Goal: Information Seeking & Learning: Learn about a topic

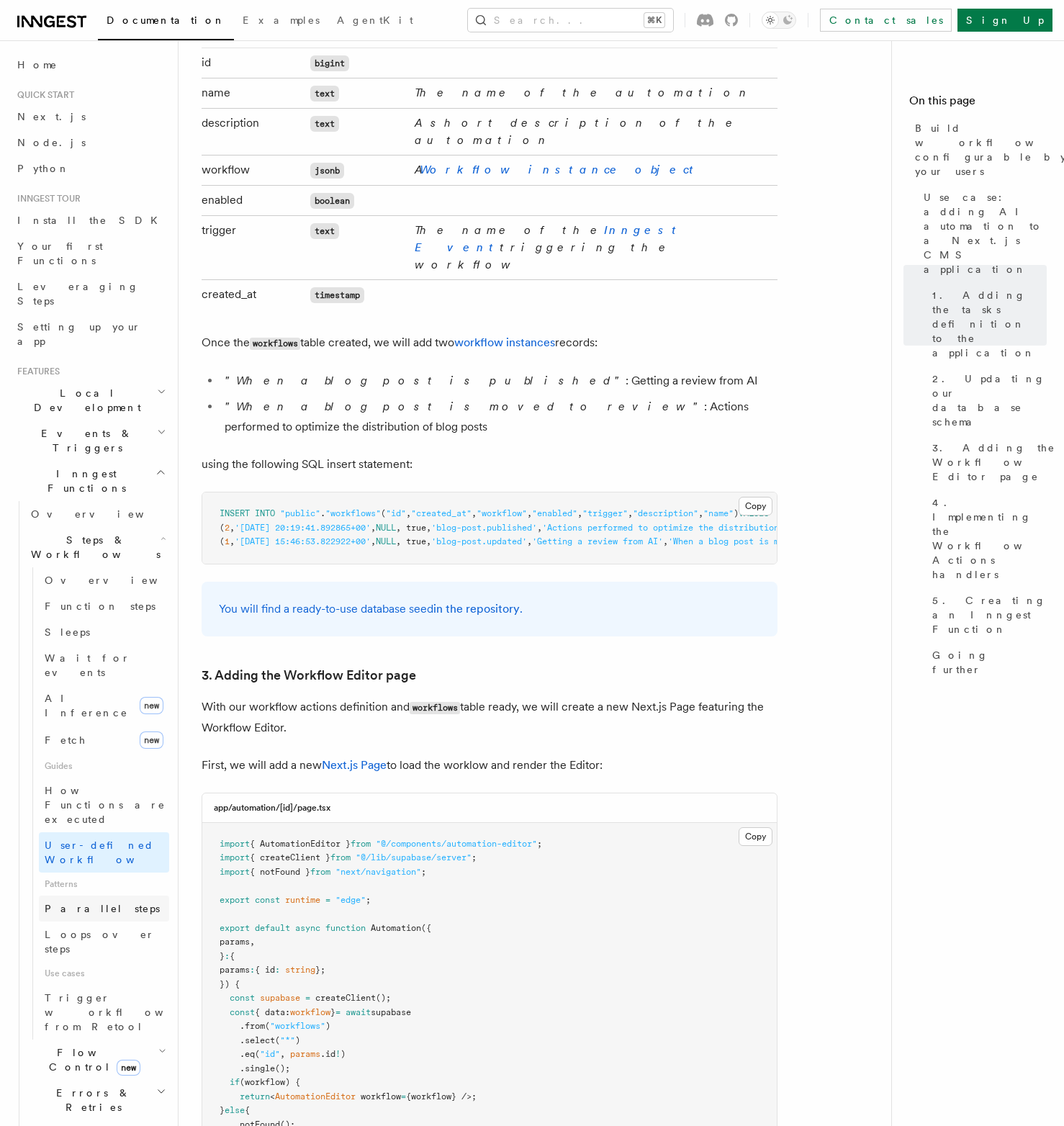
scroll to position [415, 0]
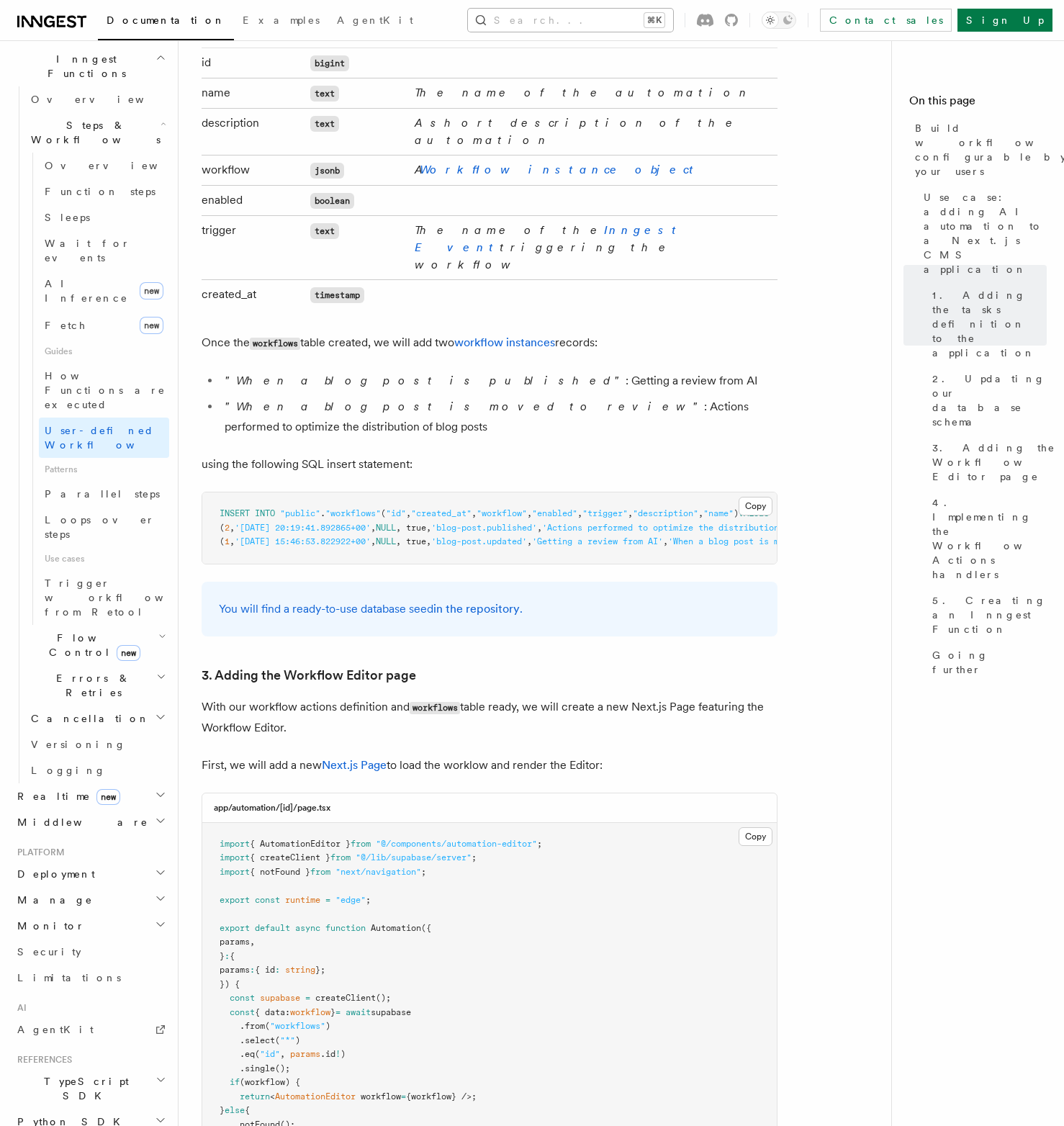
click at [541, 18] on button "Search... ⌘K" at bounding box center [570, 20] width 205 height 23
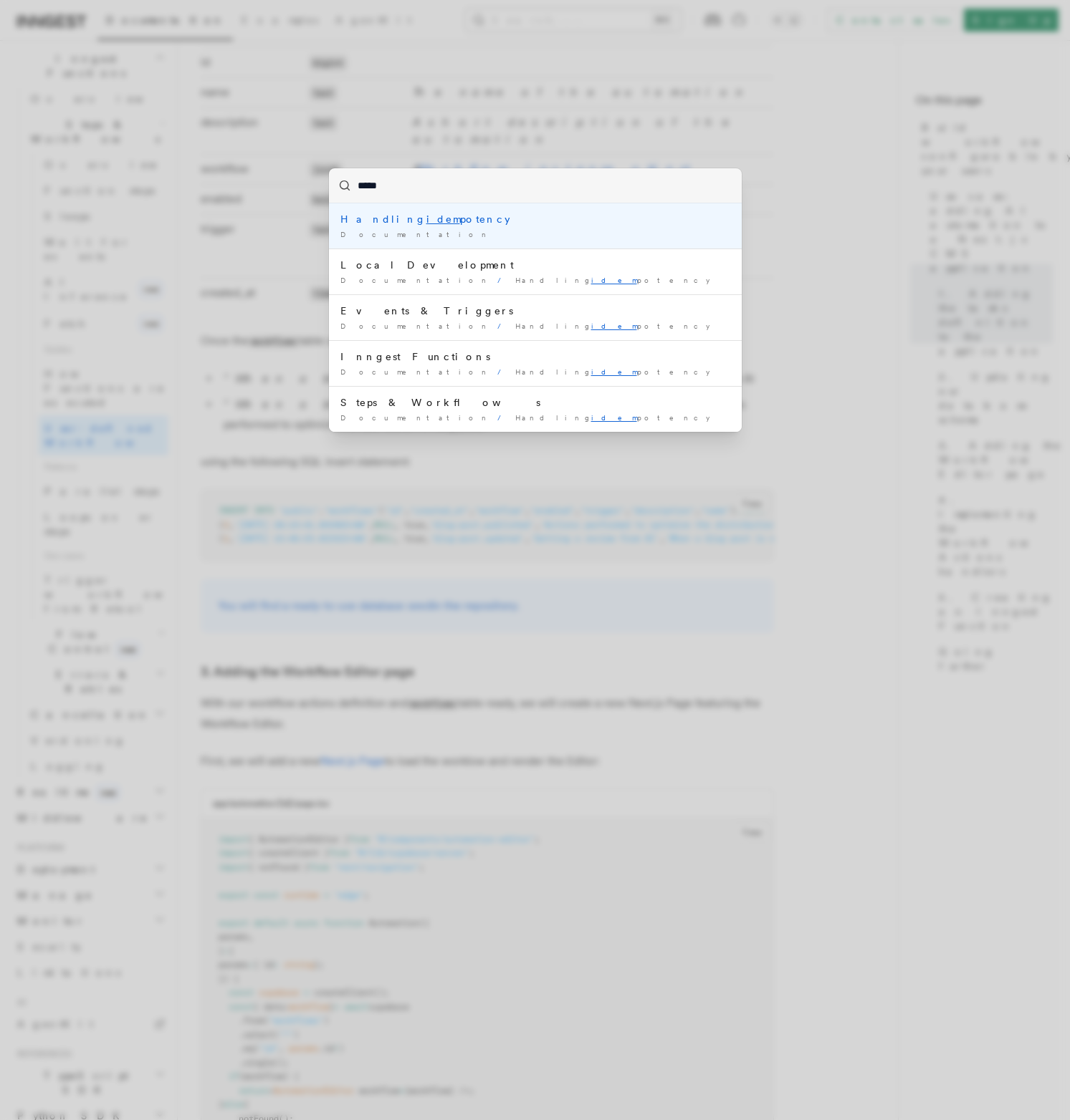
type input "******"
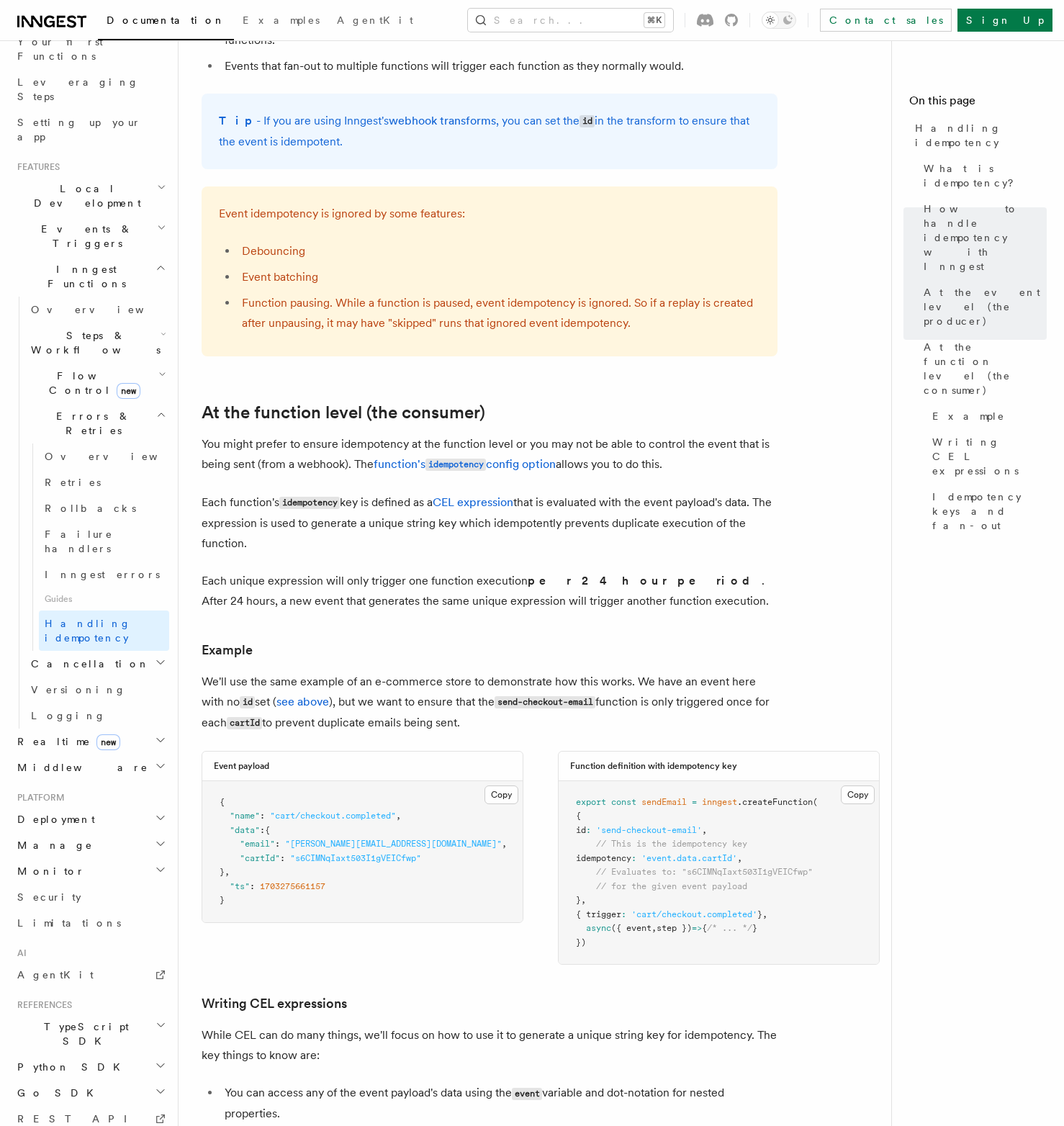
scroll to position [1355, 0]
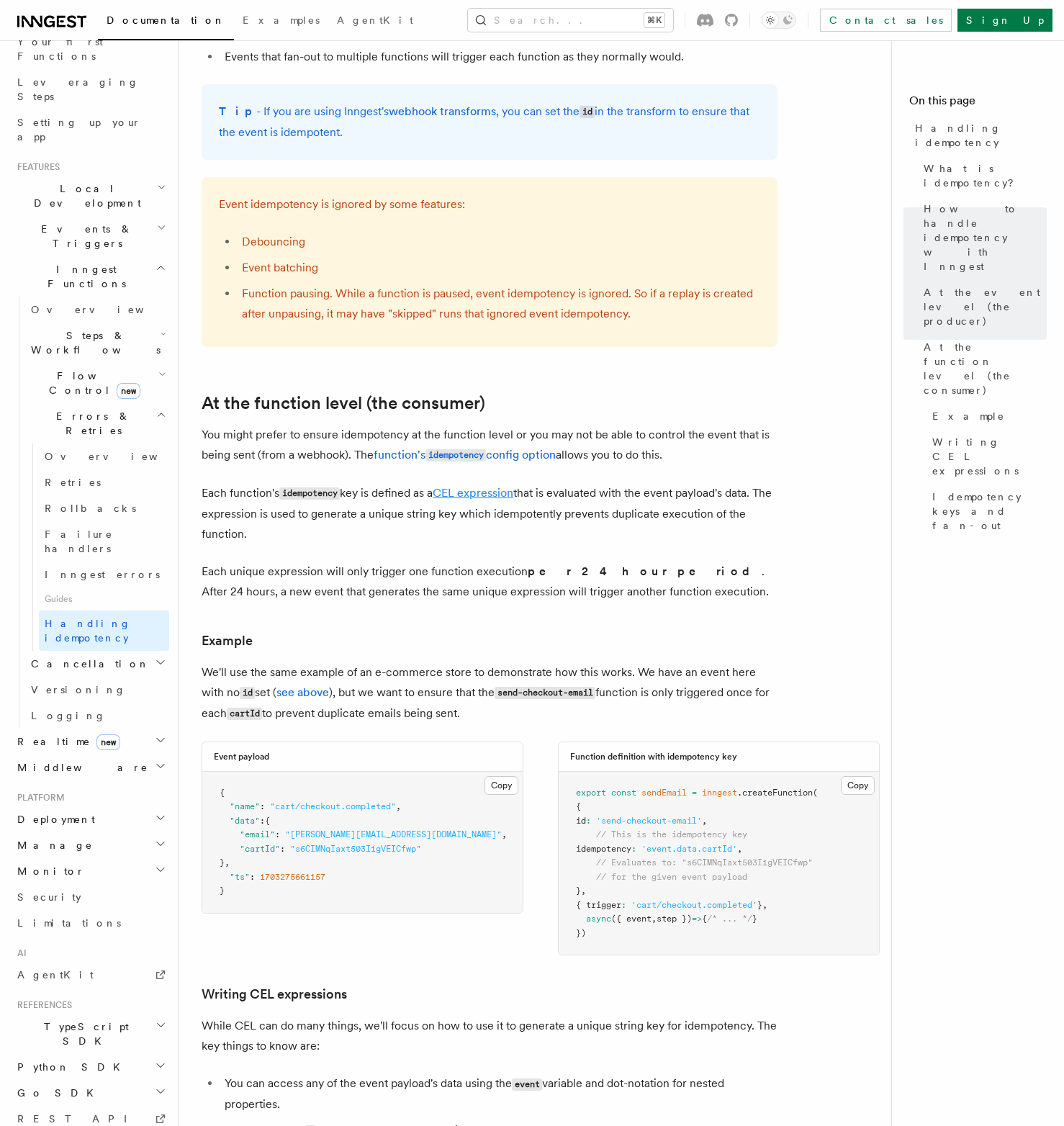
click at [465, 486] on link "CEL expression" at bounding box center [473, 493] width 81 height 14
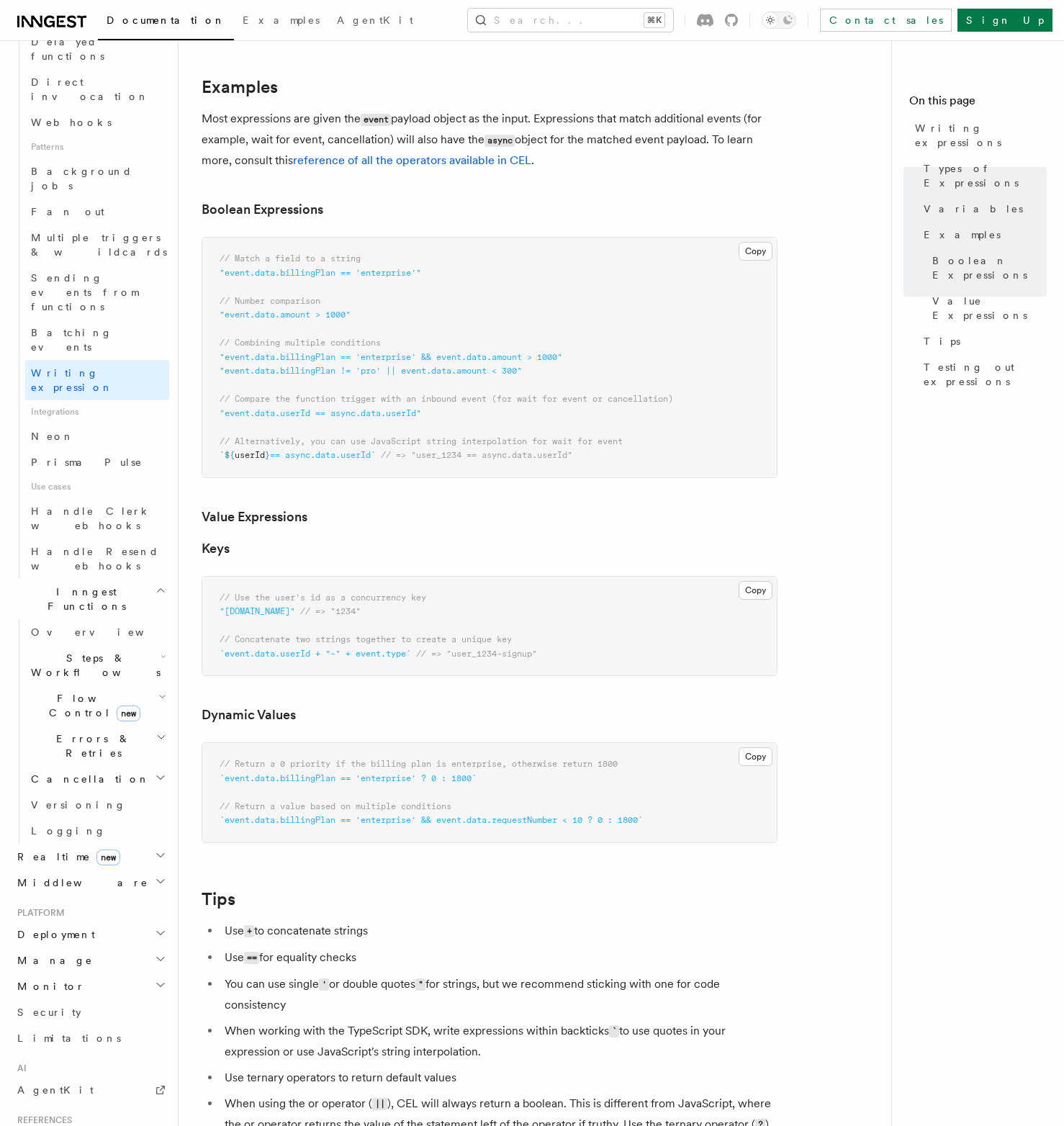
scroll to position [551, 0]
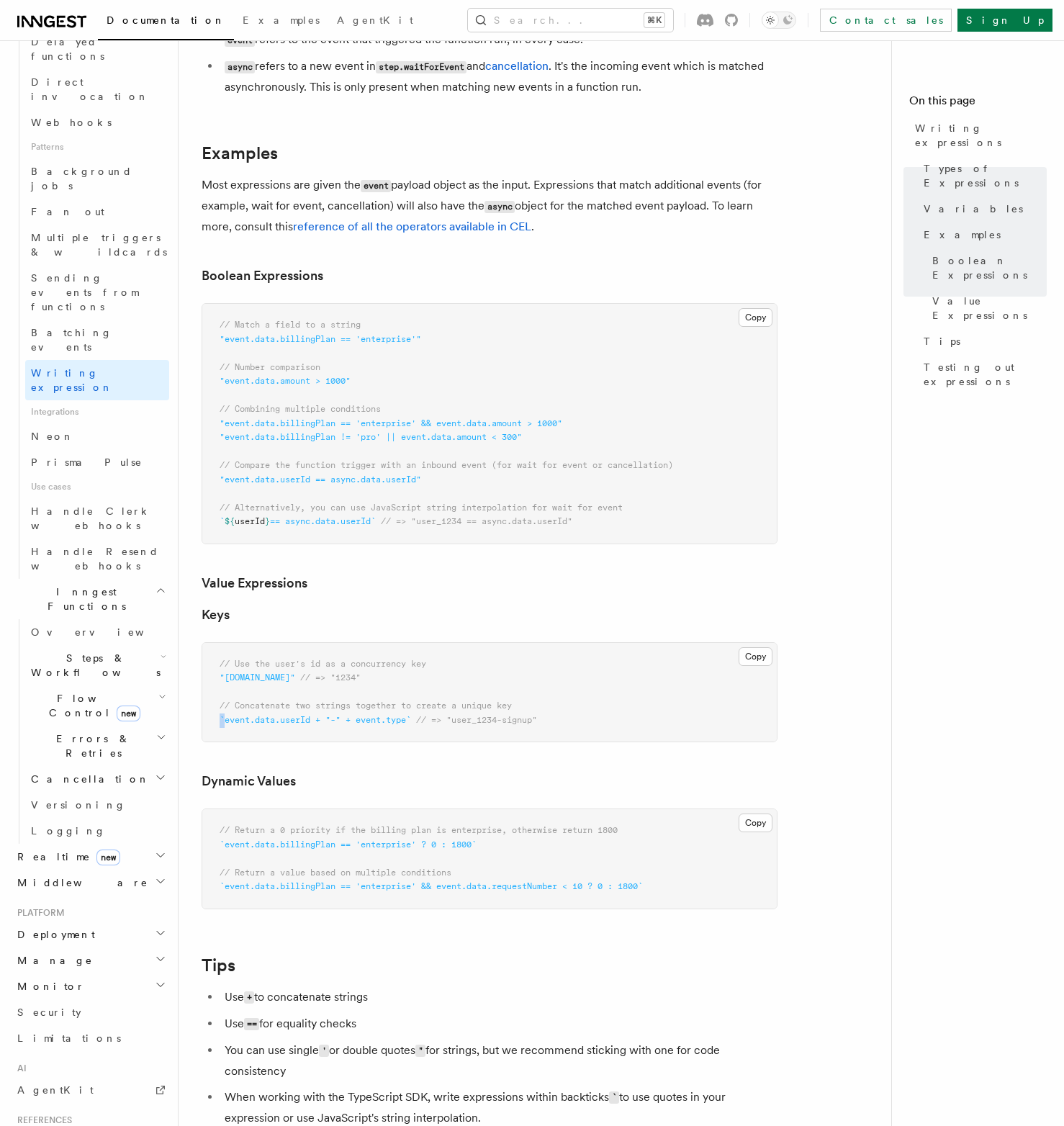
click at [216, 724] on pre "// Use the user's id as a concurrency key "event.data.id" // => "1234" // Conca…" at bounding box center [489, 693] width 574 height 99
copy span "`"
click at [75, 732] on span "Errors & Retries" at bounding box center [91, 746] width 131 height 29
click at [82, 732] on span "Errors & Retries" at bounding box center [91, 746] width 131 height 29
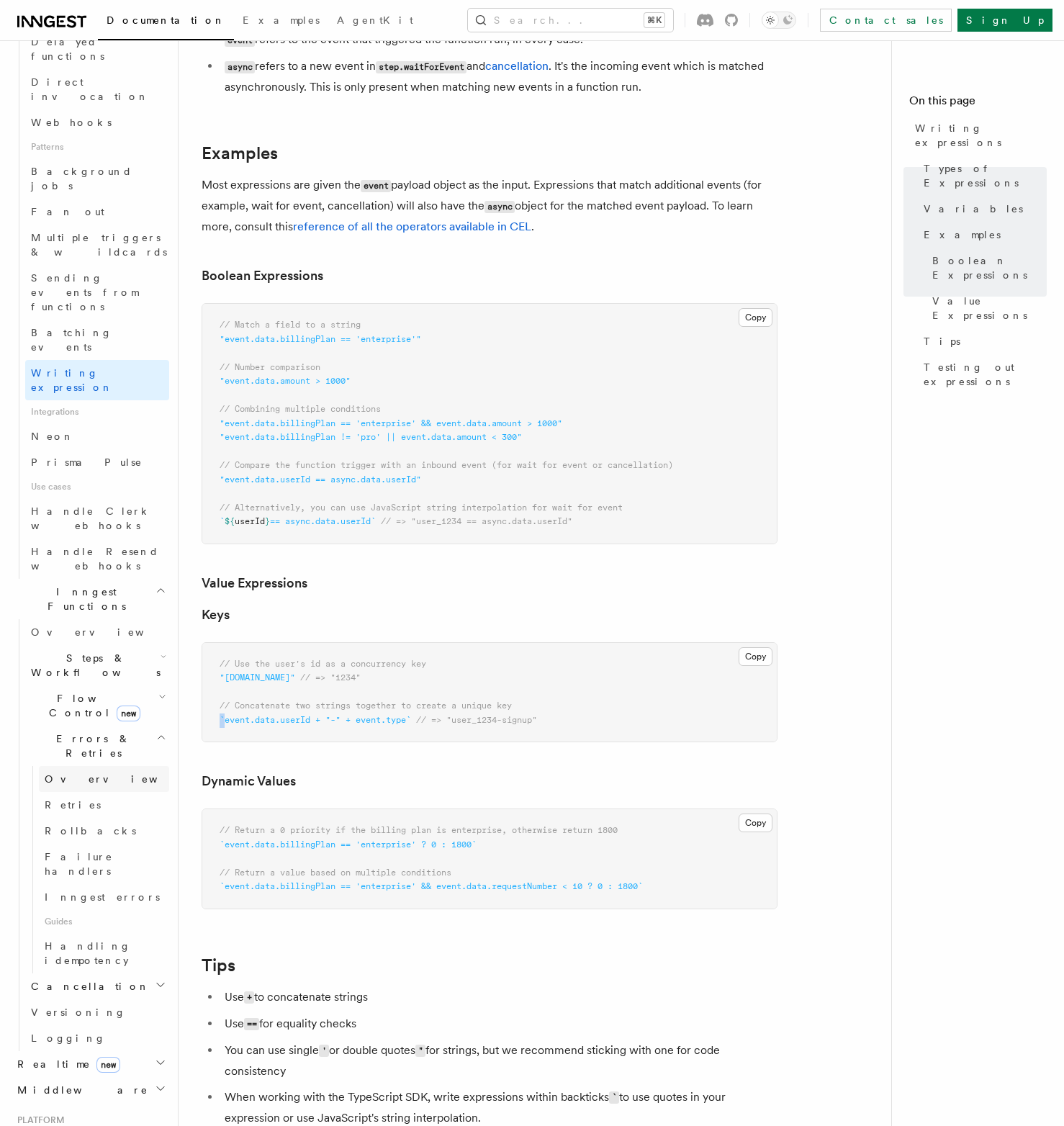
click at [78, 773] on span "Overview" at bounding box center [119, 778] width 148 height 11
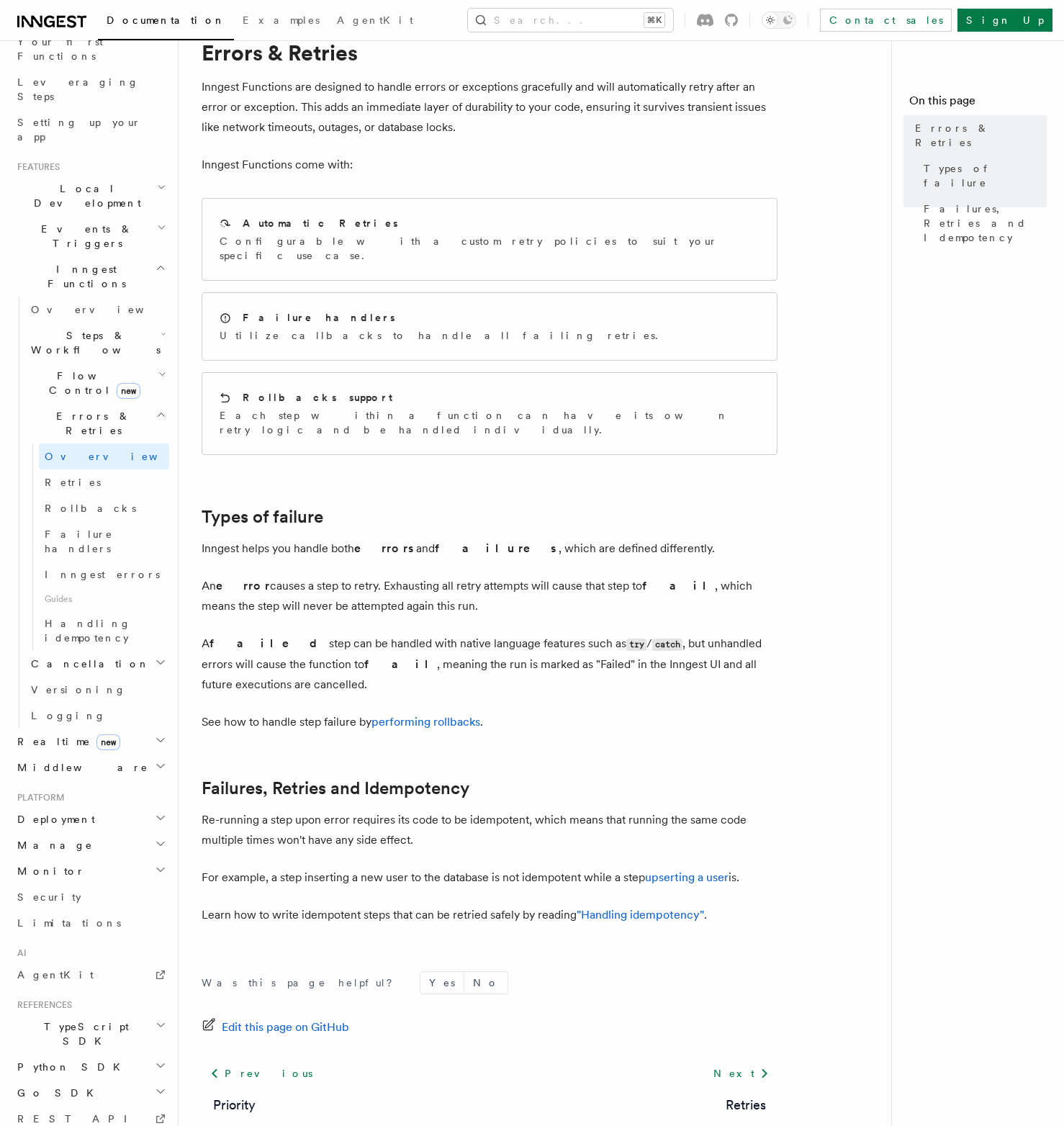
scroll to position [64, 0]
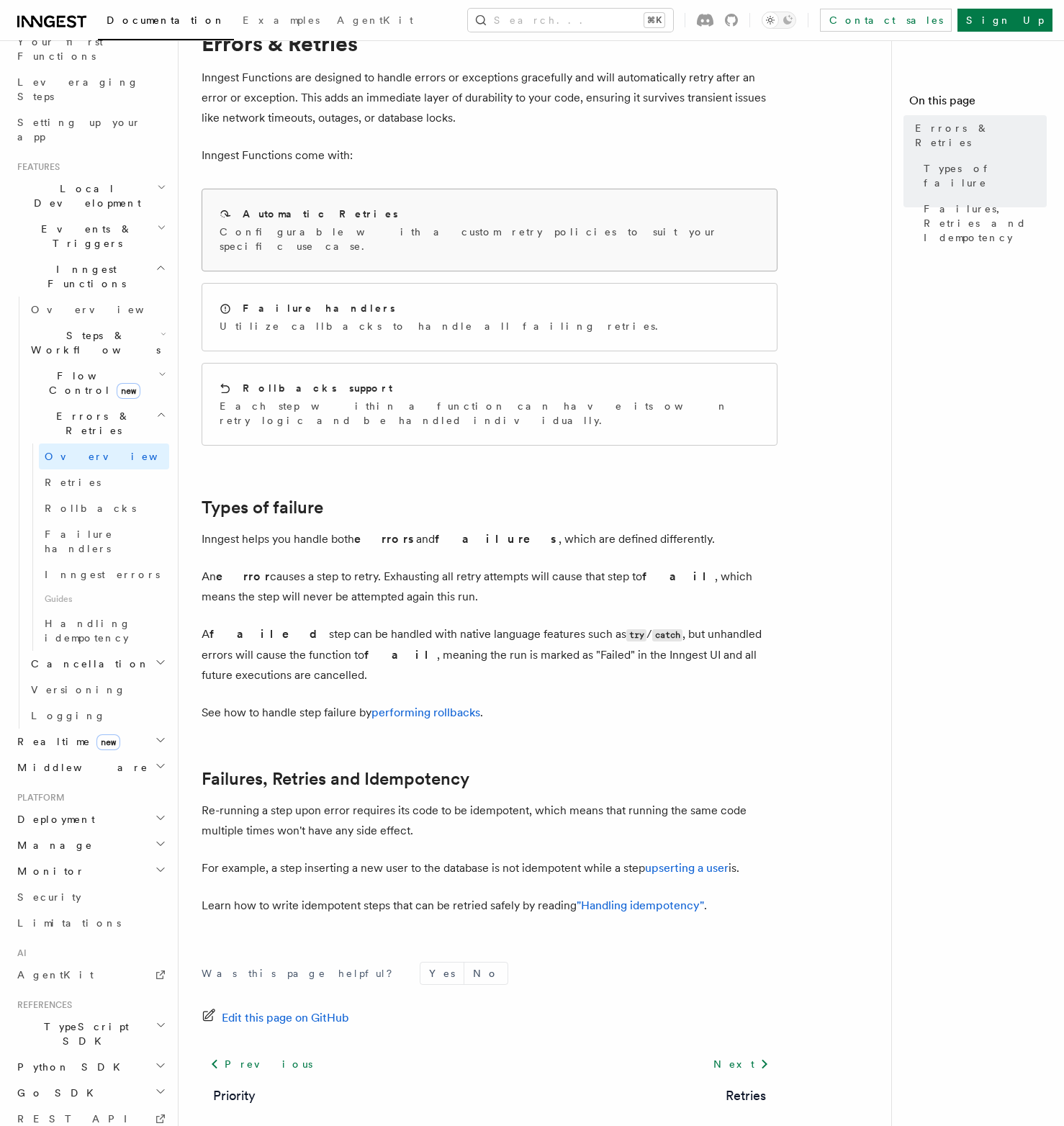
click at [347, 229] on p "Configurable with a custom retry policies to suit your specific use case." at bounding box center [490, 239] width 540 height 29
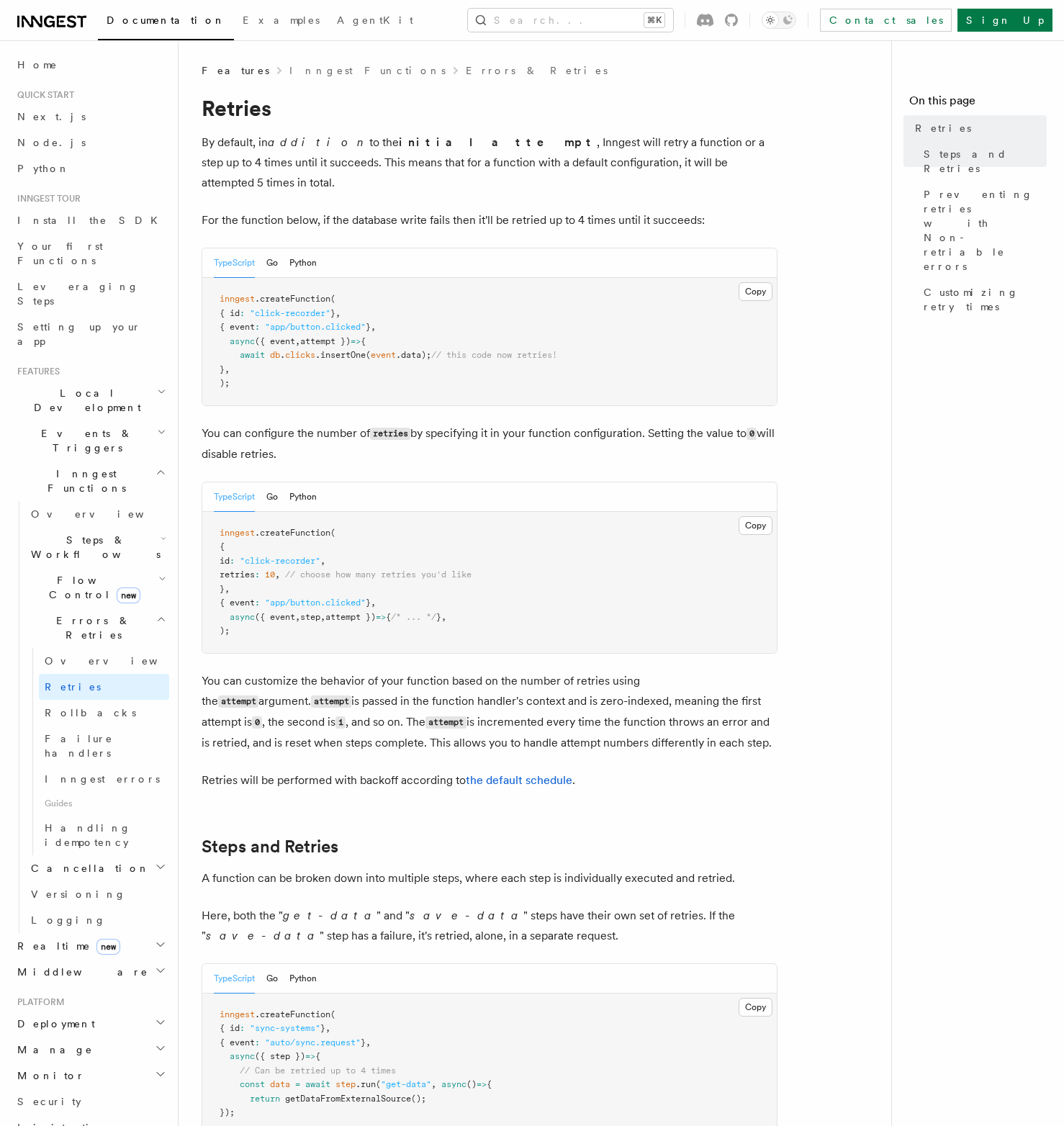
click at [110, 380] on h2 "Local Development" at bounding box center [90, 400] width 158 height 40
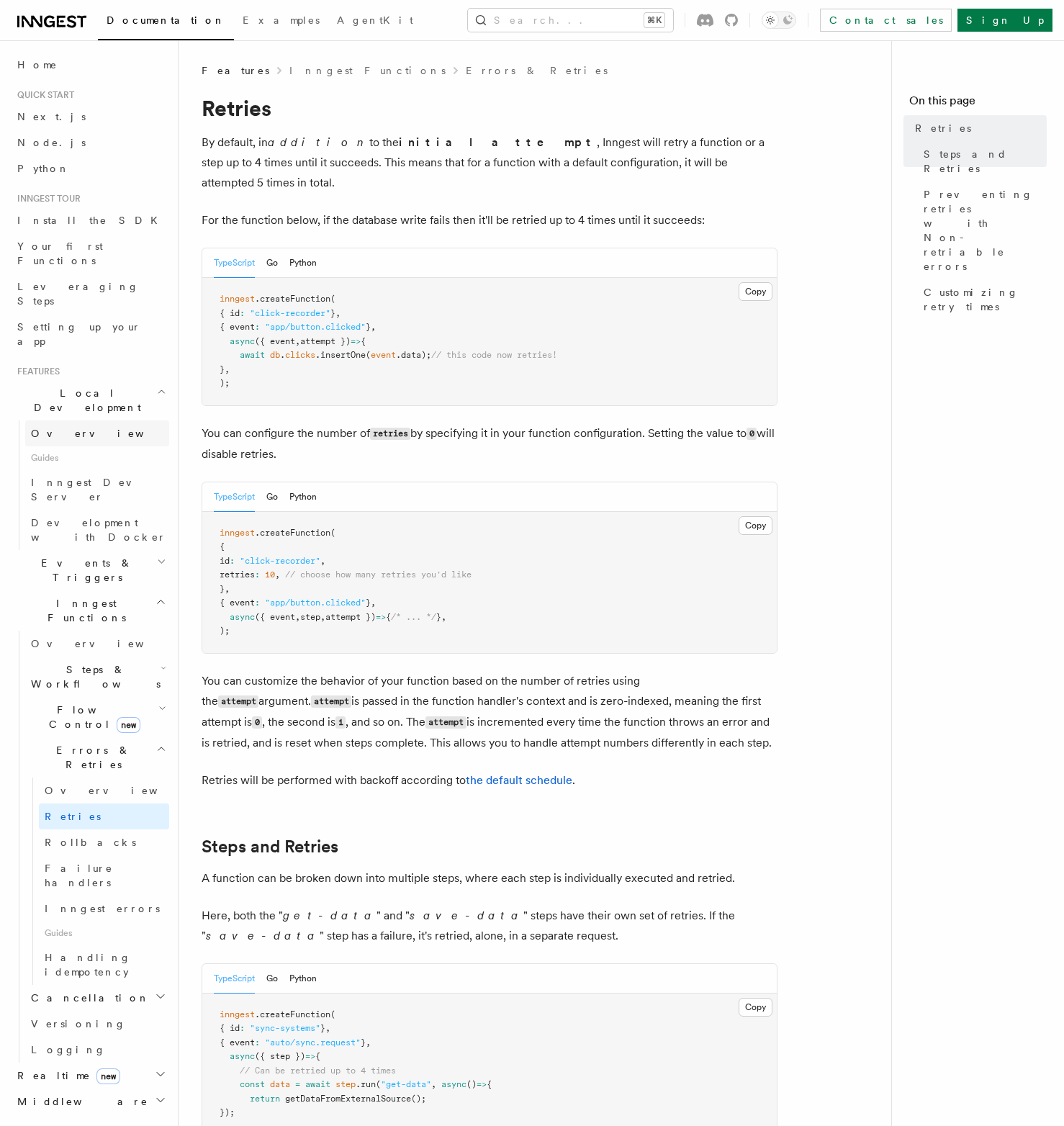
click at [56, 428] on span "Overview" at bounding box center [105, 433] width 148 height 11
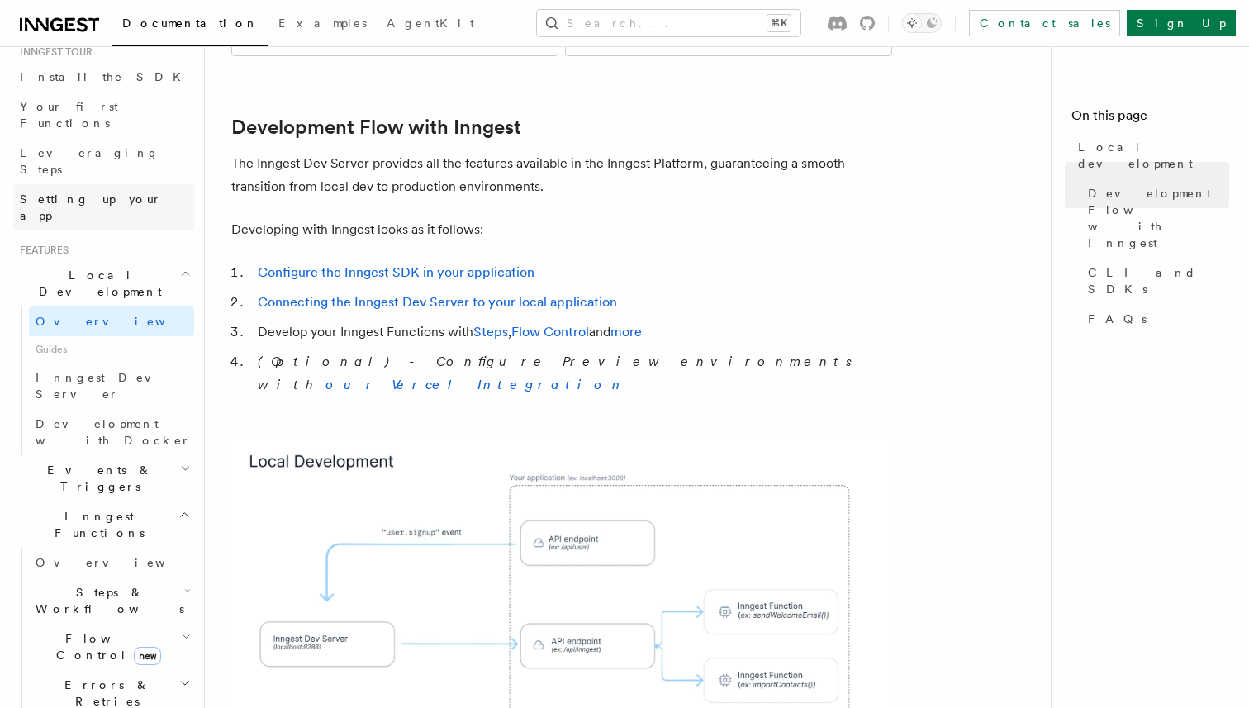
scroll to position [183, 0]
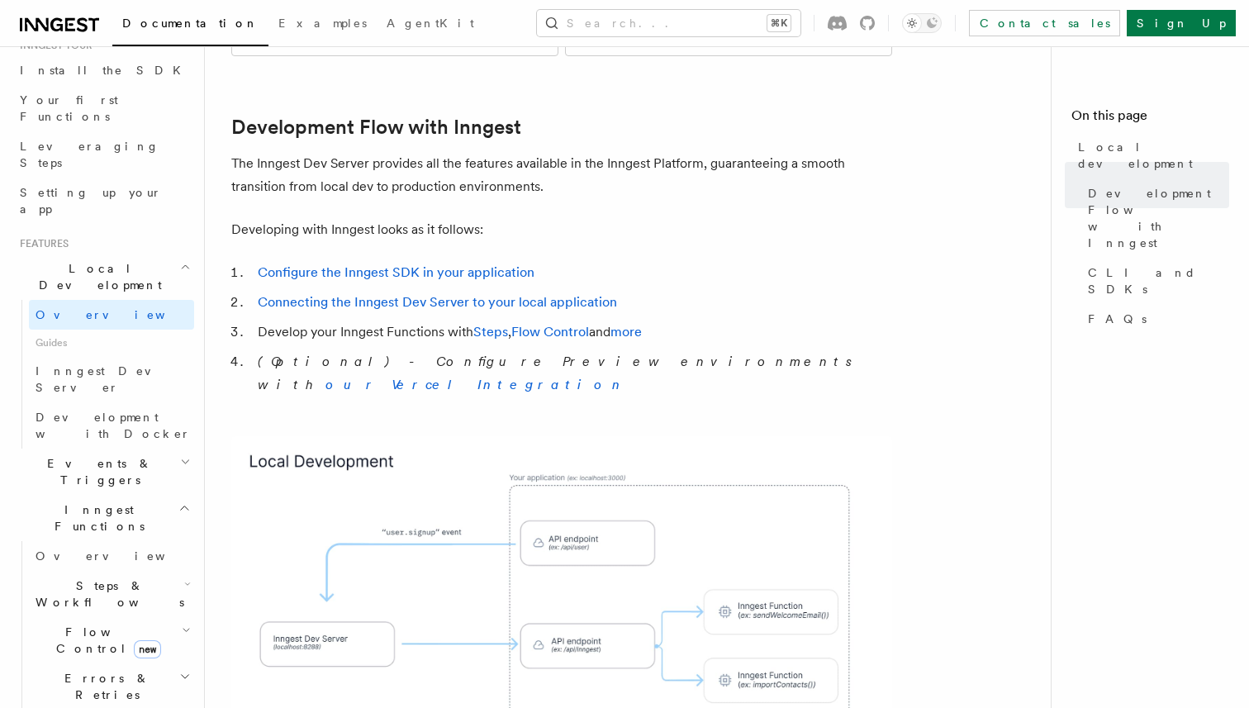
click at [103, 455] on span "Events & Triggers" at bounding box center [96, 471] width 167 height 33
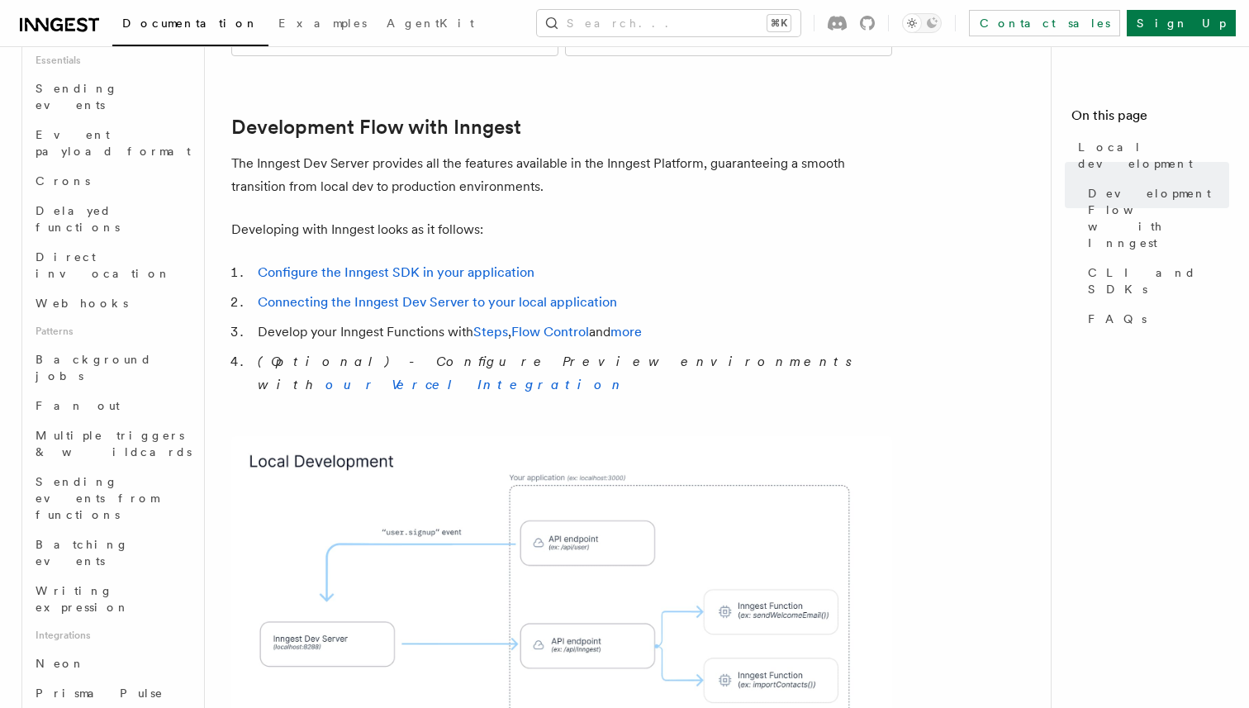
scroll to position [980, 0]
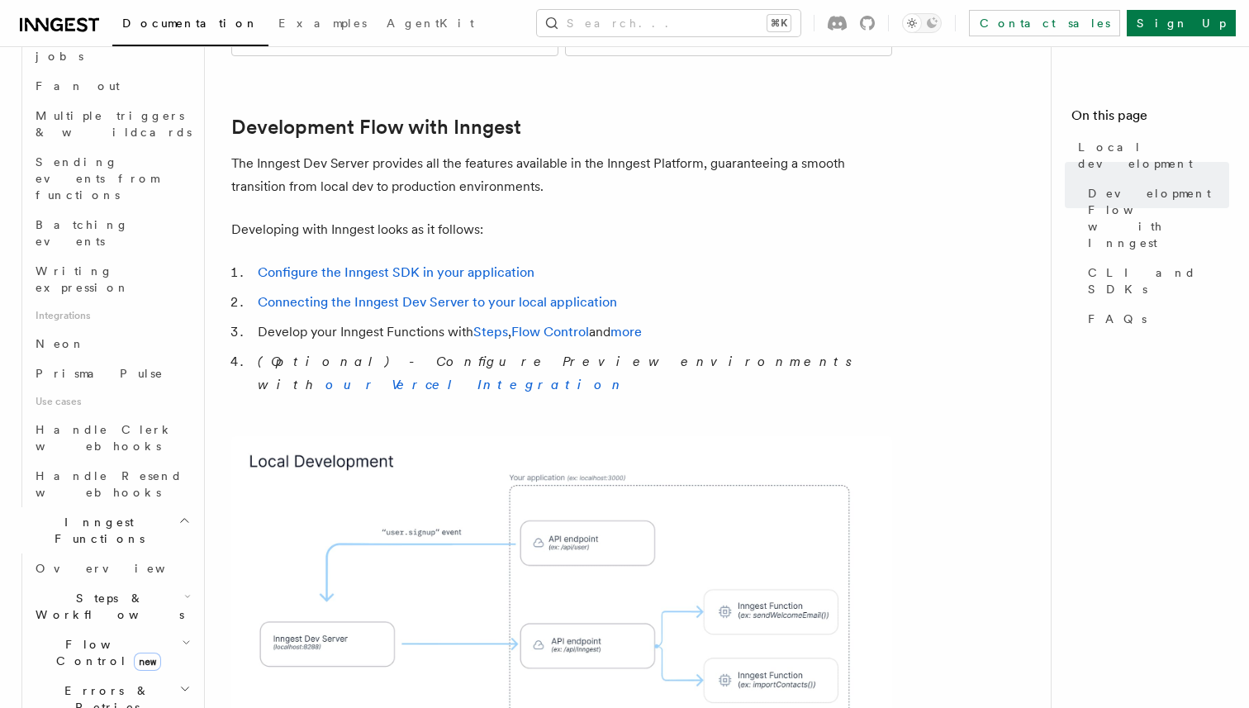
click at [81, 590] on span "Steps & Workflows" at bounding box center [106, 606] width 155 height 33
click at [89, 668] on span "Function steps" at bounding box center [114, 674] width 127 height 13
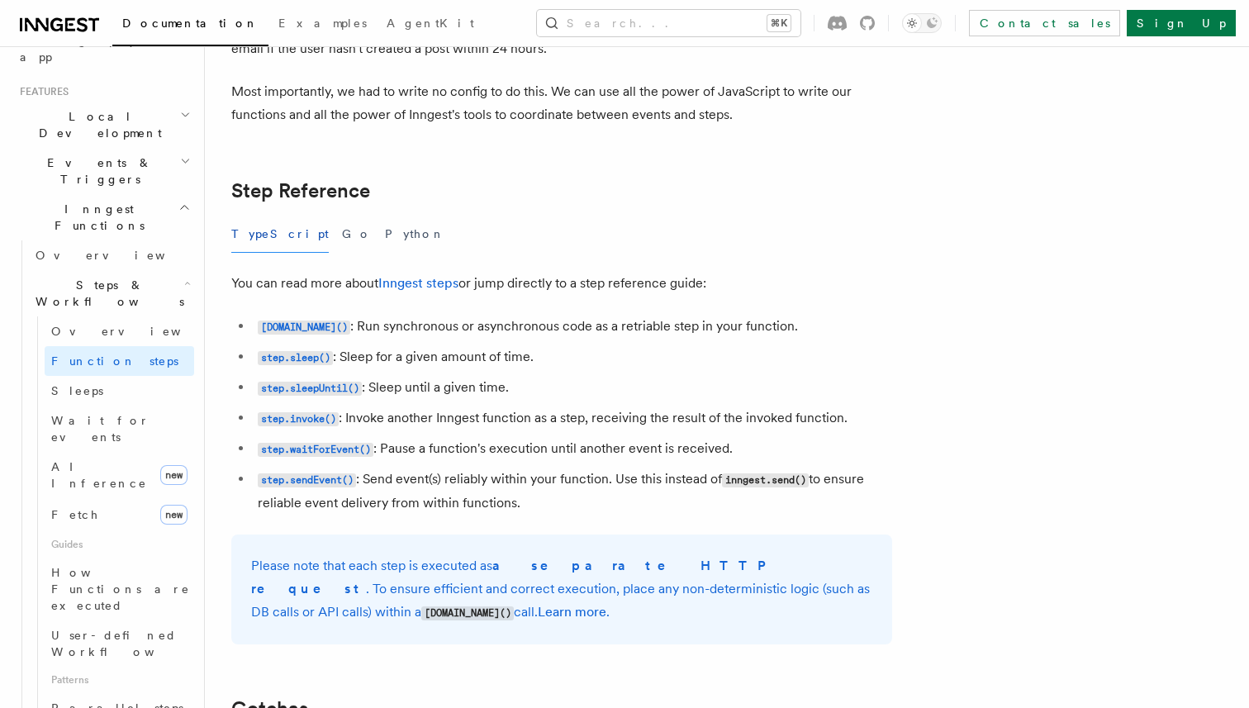
scroll to position [2813, 0]
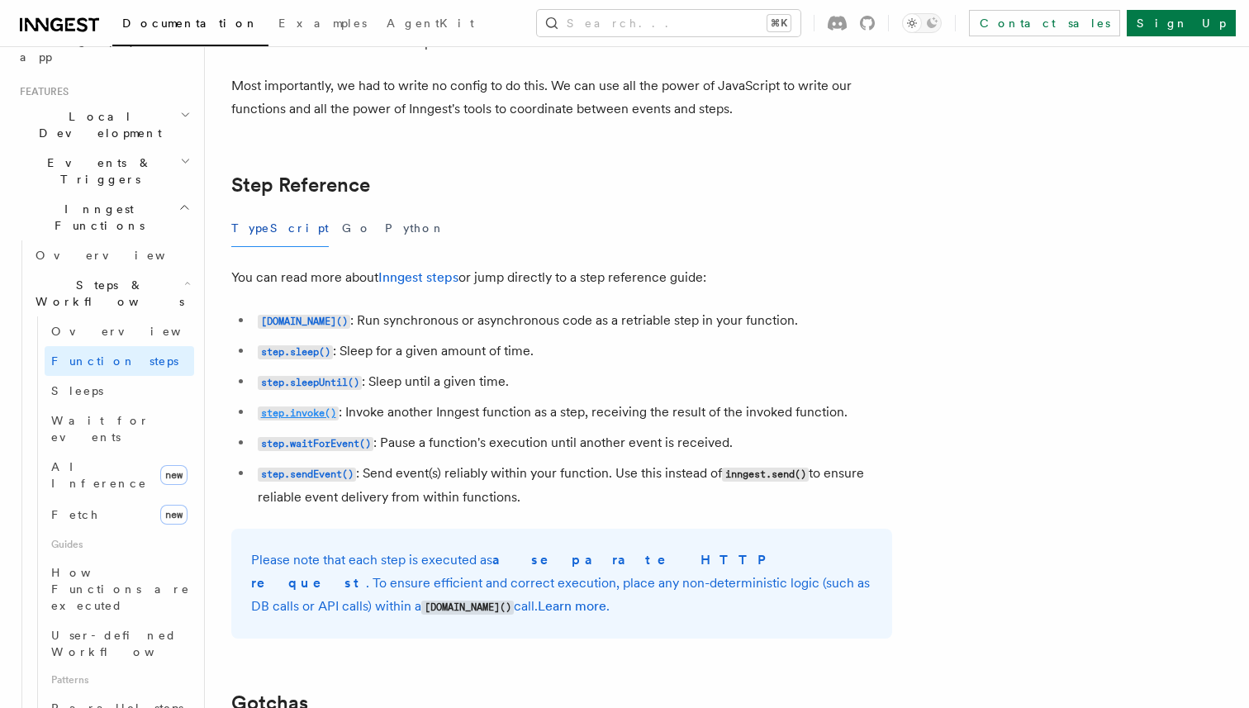
click at [315, 416] on code "step.invoke()" at bounding box center [298, 414] width 81 height 14
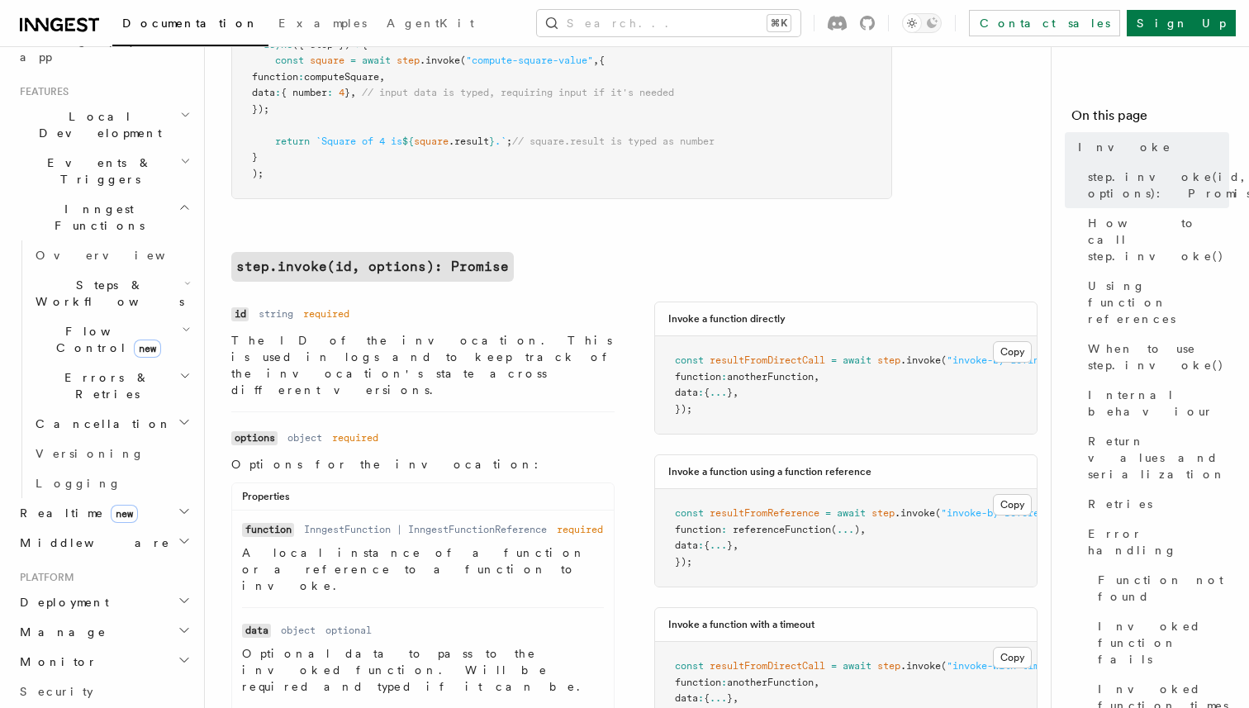
scroll to position [493, 0]
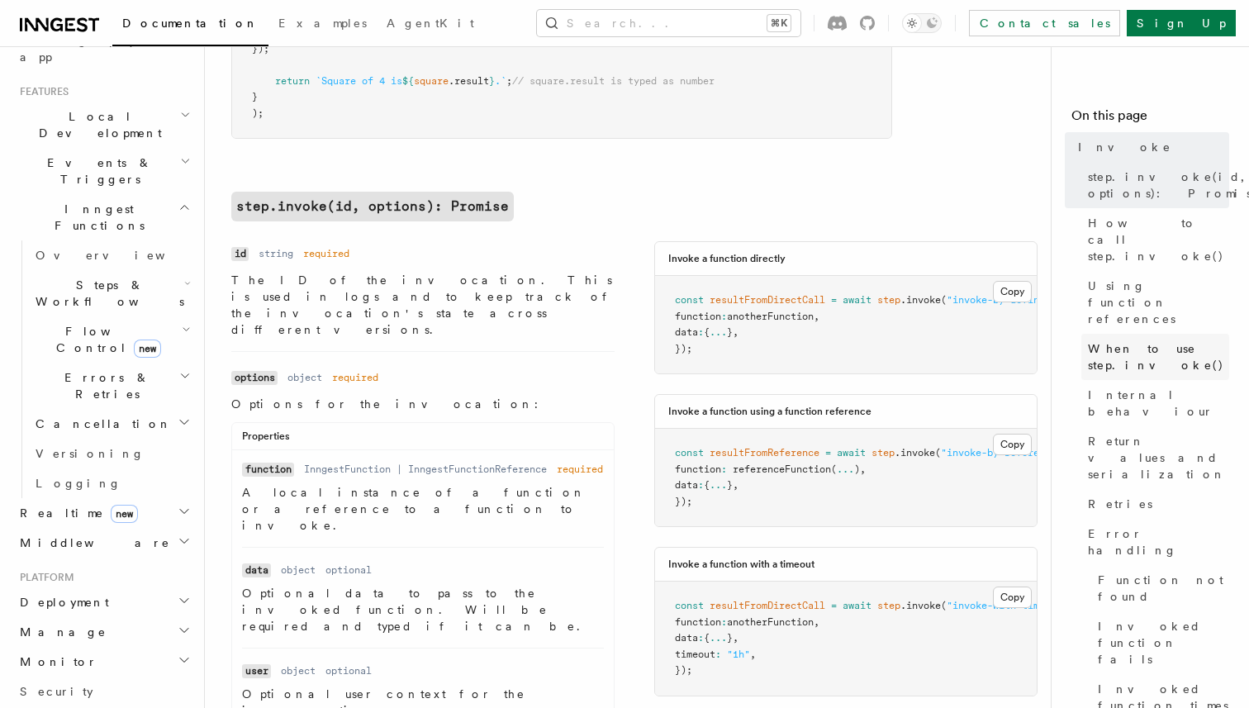
click at [1146, 340] on span "When to use step.invoke()" at bounding box center [1158, 356] width 141 height 33
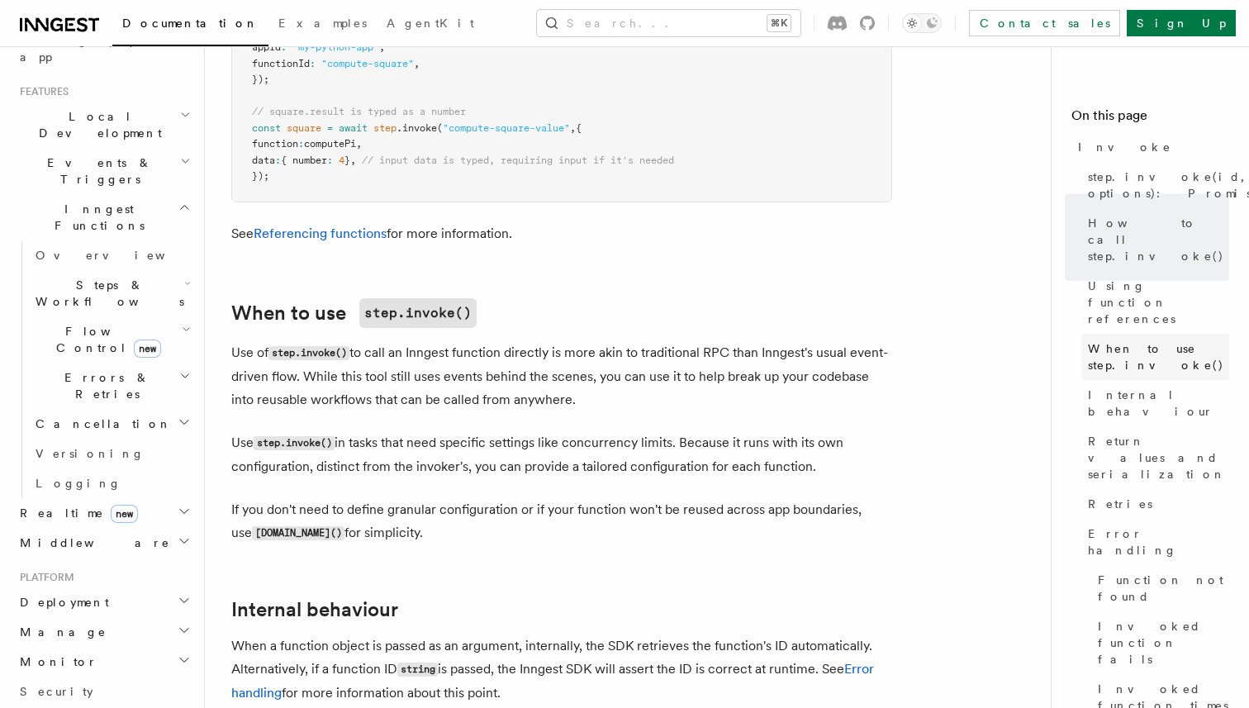
scroll to position [2472, 0]
